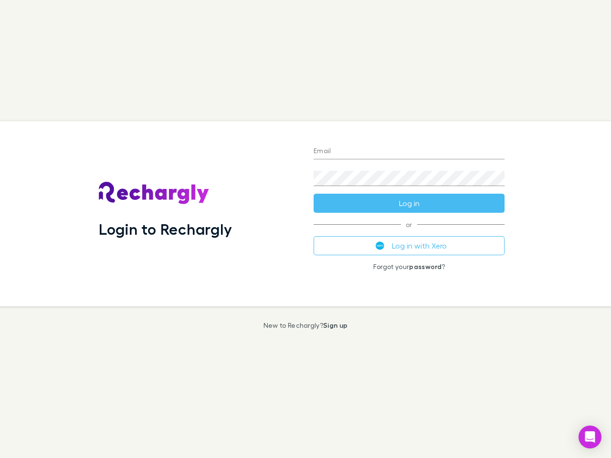
click at [306, 229] on div "Login to Rechargly" at bounding box center [198, 213] width 215 height 185
click at [409, 152] on input "Email" at bounding box center [409, 151] width 191 height 15
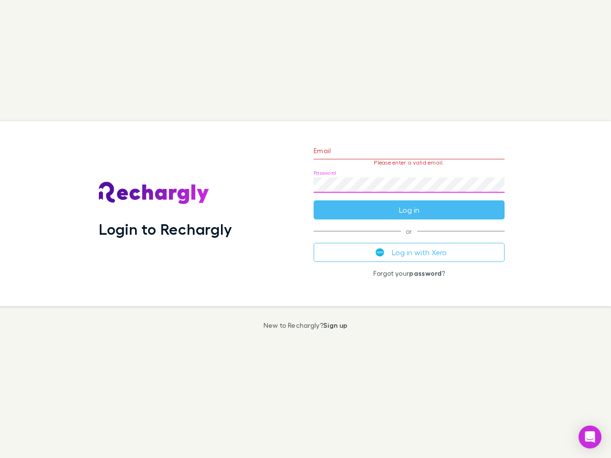
click at [409, 203] on form "Email Please enter a valid email. Password Log in" at bounding box center [409, 178] width 191 height 83
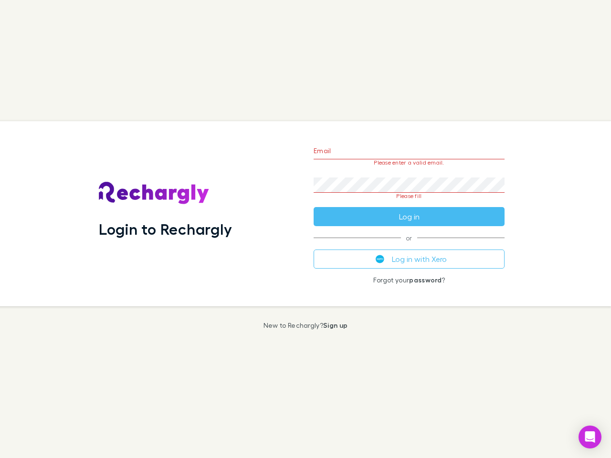
click at [409, 246] on div "Email Please enter a valid email. Password Please fill Log in or Log in with Xe…" at bounding box center [409, 213] width 206 height 185
click at [590, 437] on icon "Open Intercom Messenger" at bounding box center [590, 437] width 10 height 11
